Goal: Information Seeking & Learning: Find specific fact

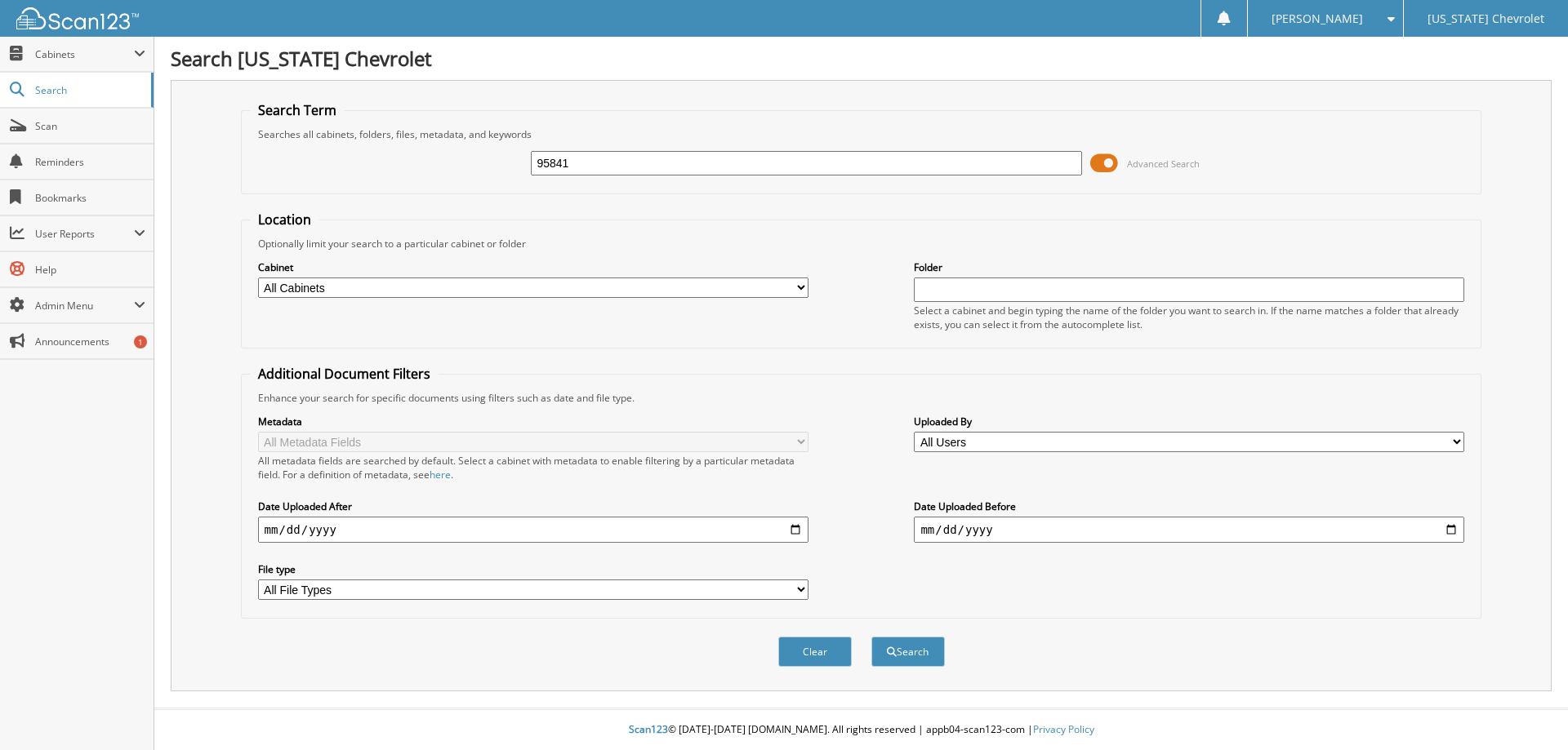
type input "95841"
click at [871, 637] on button "Search" at bounding box center [908, 652] width 74 height 30
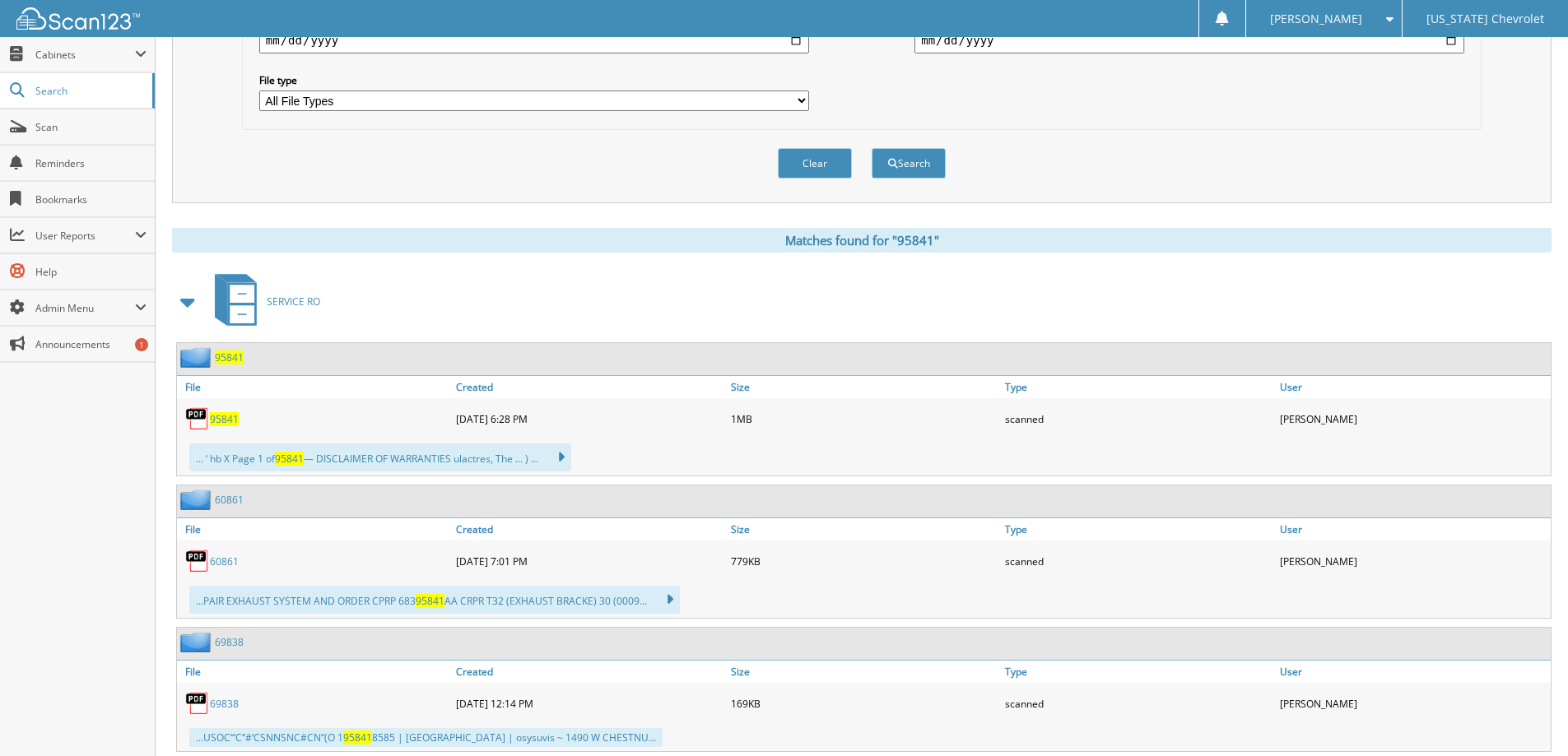
scroll to position [540, 0]
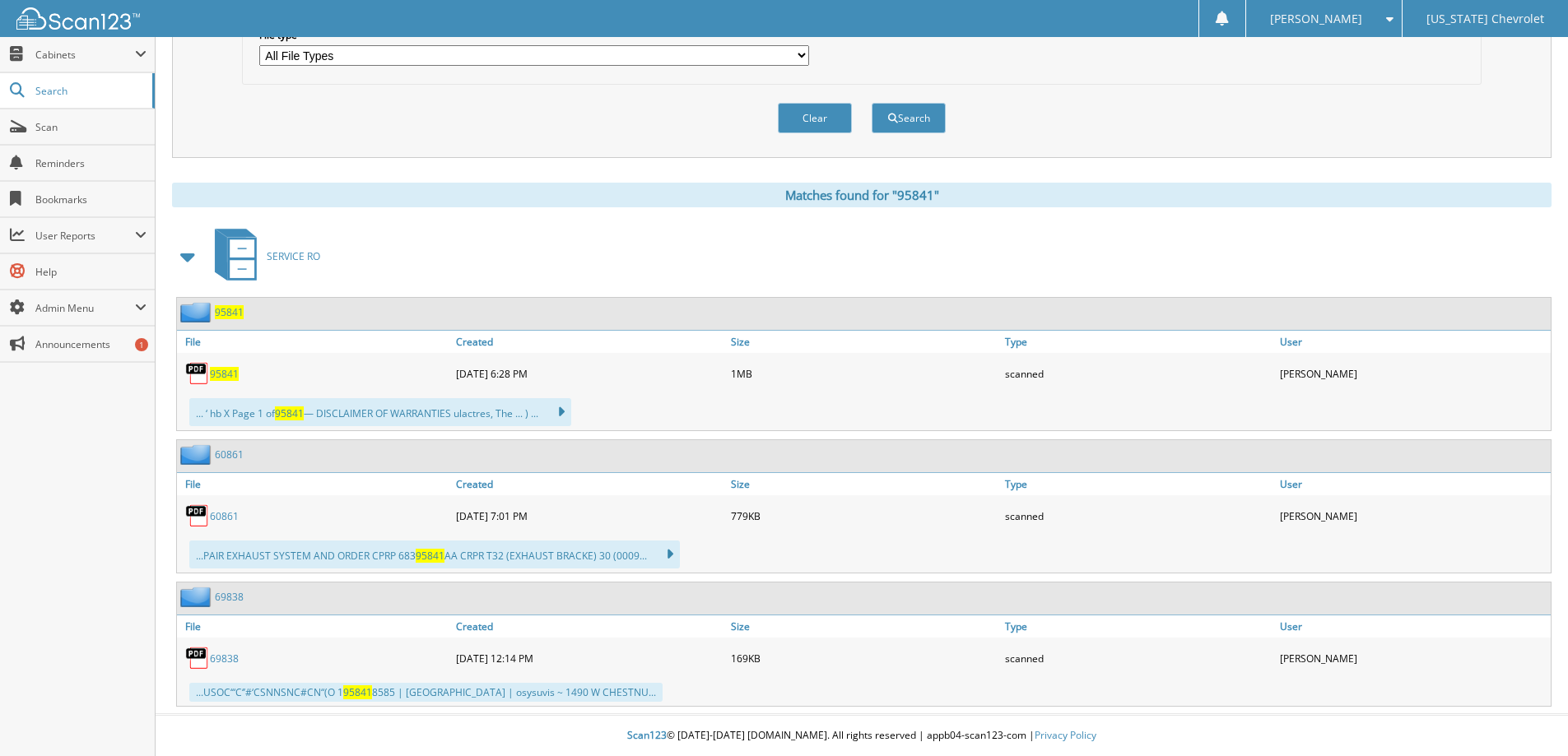
click at [224, 371] on span "95841" at bounding box center [224, 374] width 28 height 14
click at [1417, 146] on div "Clear Search" at bounding box center [862, 118] width 1239 height 67
